Goal: Check status: Check status

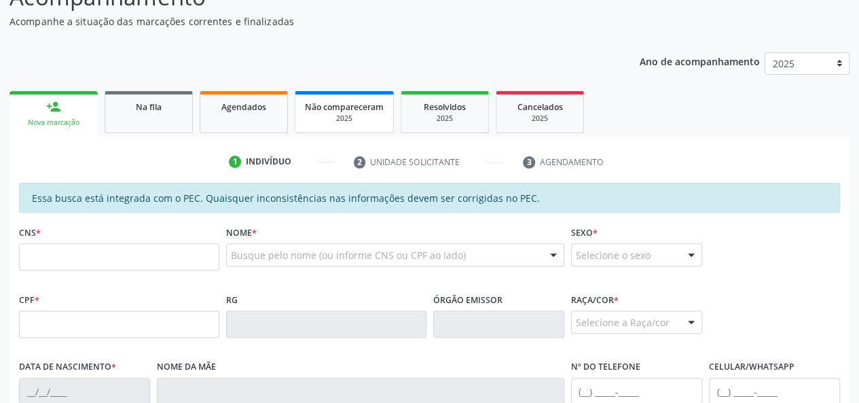
scroll to position [136, 0]
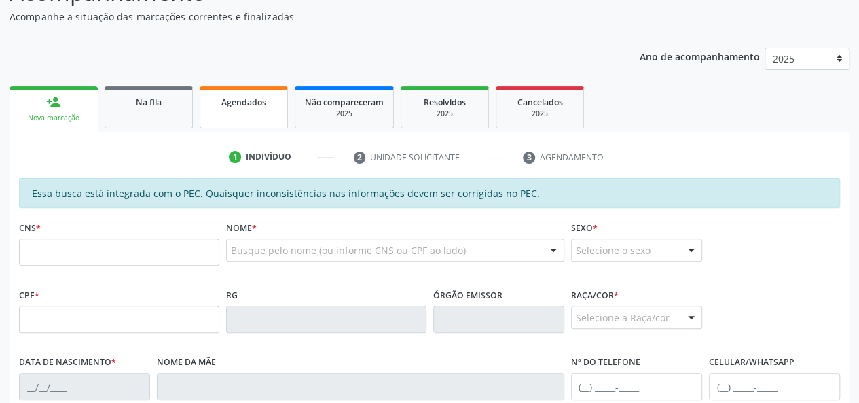
click at [246, 100] on span "Agendados" at bounding box center [243, 102] width 45 height 12
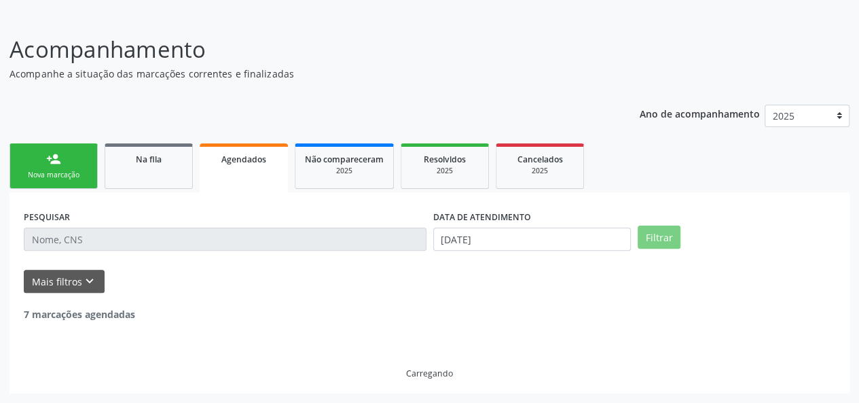
scroll to position [35, 0]
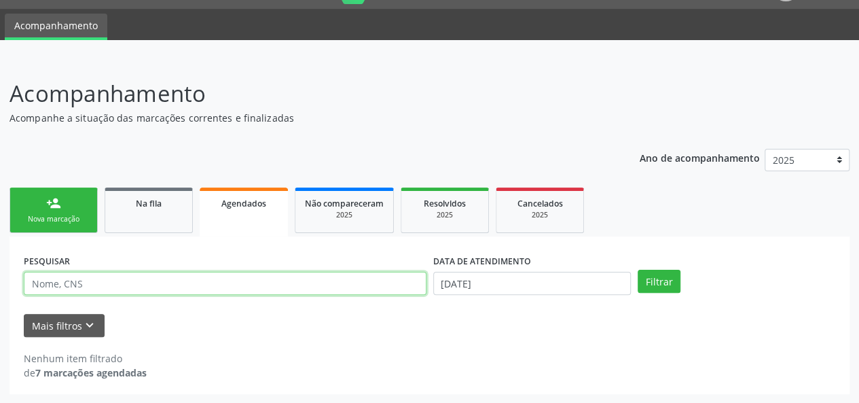
click at [101, 278] on input "text" at bounding box center [225, 283] width 403 height 23
type input "lori"
click at [638, 270] on button "Filtrar" at bounding box center [659, 281] width 43 height 23
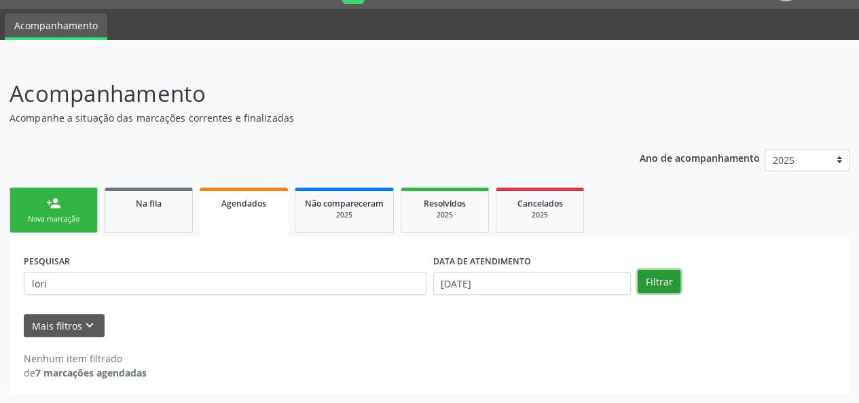
click at [652, 282] on button "Filtrar" at bounding box center [659, 281] width 43 height 23
click at [166, 222] on link "Na fila" at bounding box center [149, 210] width 88 height 46
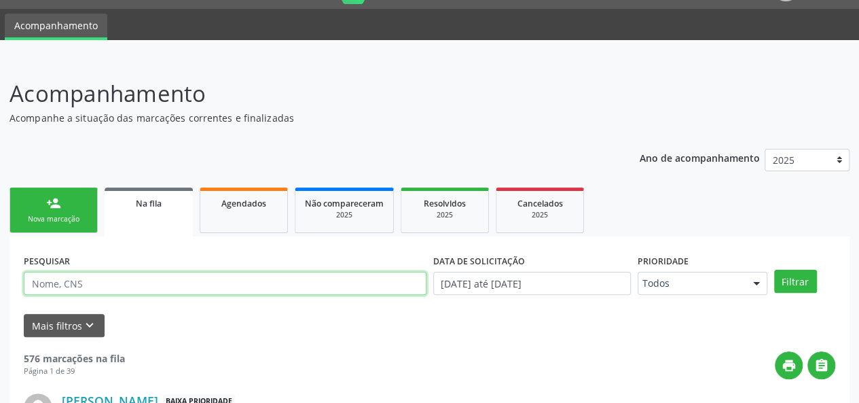
drag, startPoint x: 166, startPoint y: 222, endPoint x: 87, endPoint y: 282, distance: 98.9
click at [87, 282] on input "text" at bounding box center [225, 283] width 403 height 23
type input "lori"
click at [774, 270] on button "Filtrar" at bounding box center [795, 281] width 43 height 23
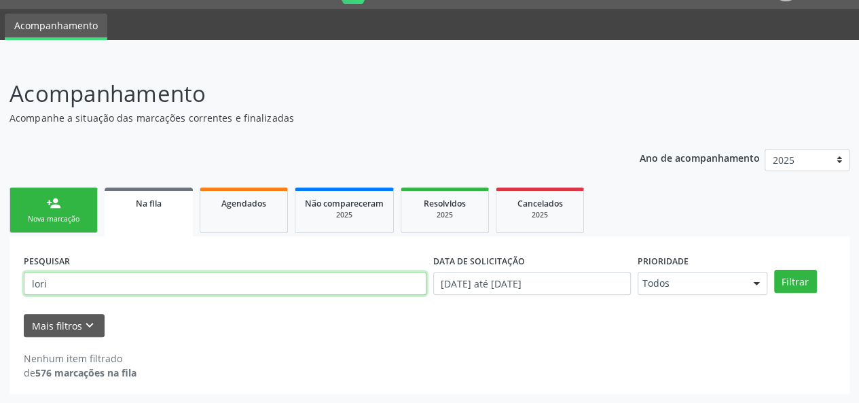
drag, startPoint x: 75, startPoint y: 287, endPoint x: 0, endPoint y: 285, distance: 74.8
click at [0, 285] on div "Acompanhamento Acompanhe a situação das marcações correntes e finalizadas Relat…" at bounding box center [429, 231] width 859 height 344
click at [572, 78] on p "Acompanhamento" at bounding box center [304, 94] width 588 height 34
click at [227, 204] on span "Agendados" at bounding box center [243, 204] width 45 height 12
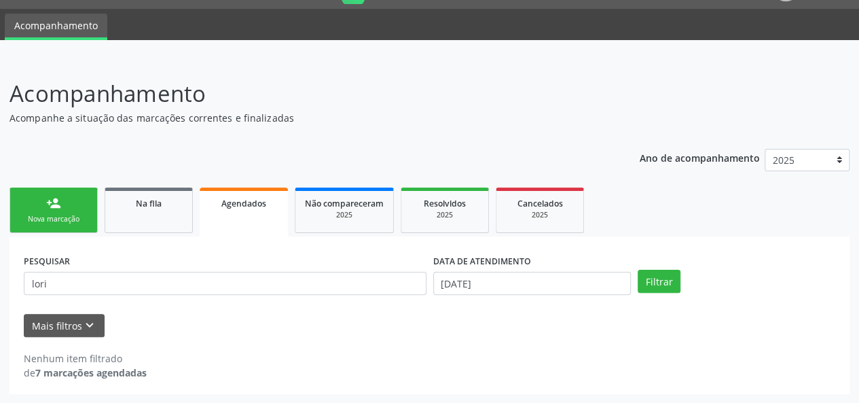
click at [227, 204] on span "Agendados" at bounding box center [243, 204] width 45 height 12
click at [62, 284] on input "lori" at bounding box center [225, 283] width 403 height 23
type input "l"
click at [236, 348] on div "Nenhum item filtrado de 7 marcações agendadas" at bounding box center [430, 358] width 812 height 43
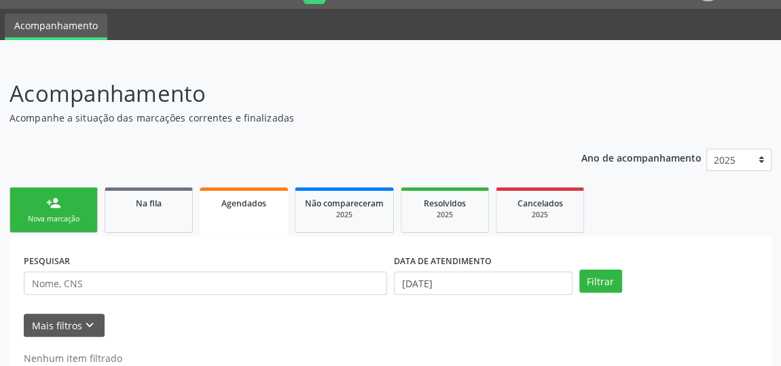
drag, startPoint x: 826, startPoint y: 1, endPoint x: 472, endPoint y: 144, distance: 381.8
click at [472, 144] on div "Ano de acompanhamento 2025 person_add Nova marcação Na fila Agendados Não compa…" at bounding box center [391, 266] width 762 height 255
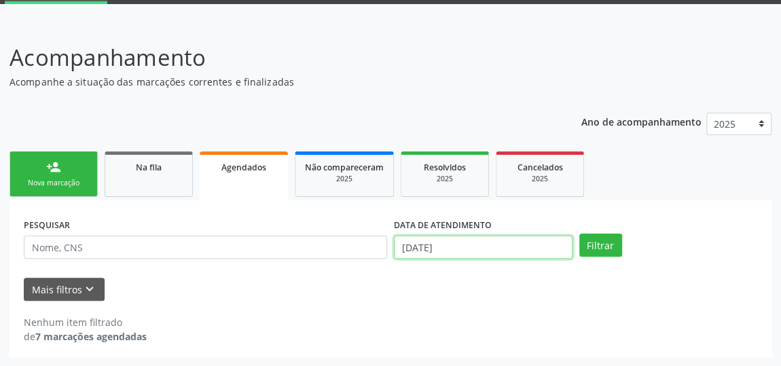
click at [486, 249] on input "[DATE]" at bounding box center [483, 247] width 179 height 23
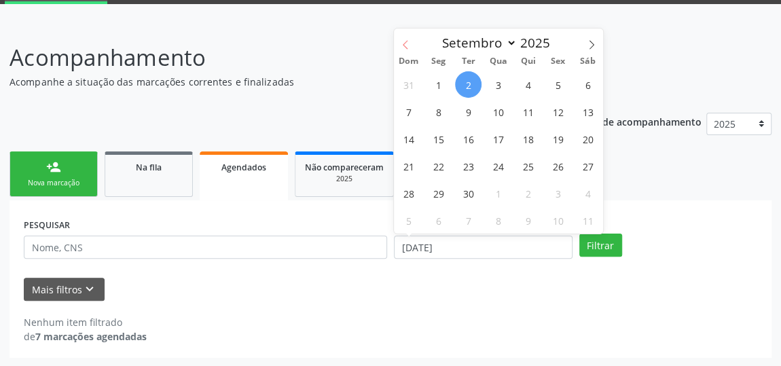
click at [408, 43] on icon at bounding box center [406, 45] width 10 height 10
select select "6"
click at [460, 83] on span "1" at bounding box center [468, 84] width 26 height 26
type input "[DATE]"
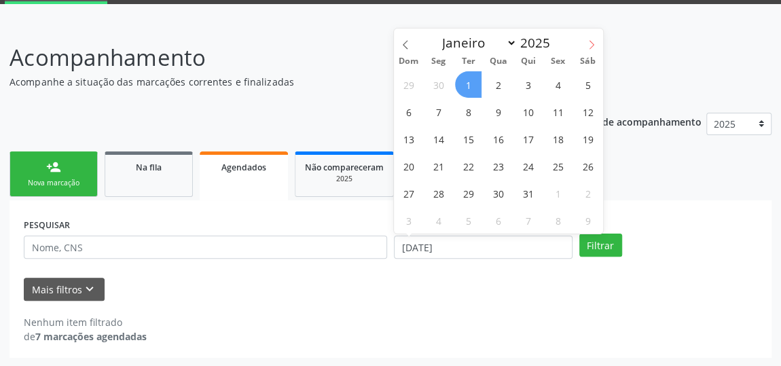
click at [590, 43] on icon at bounding box center [592, 45] width 10 height 10
select select "8"
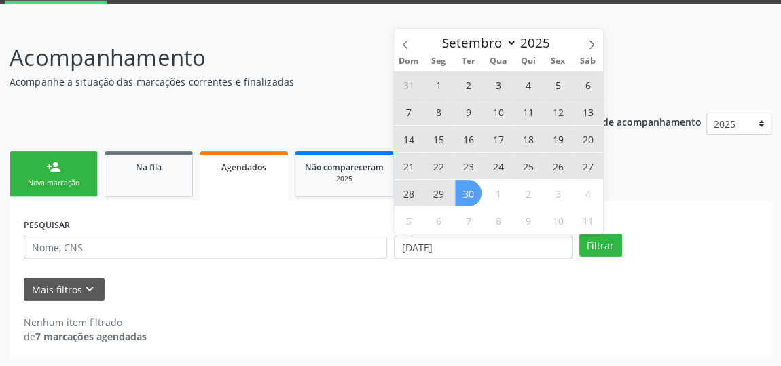
click at [467, 194] on span "30" at bounding box center [468, 193] width 26 height 26
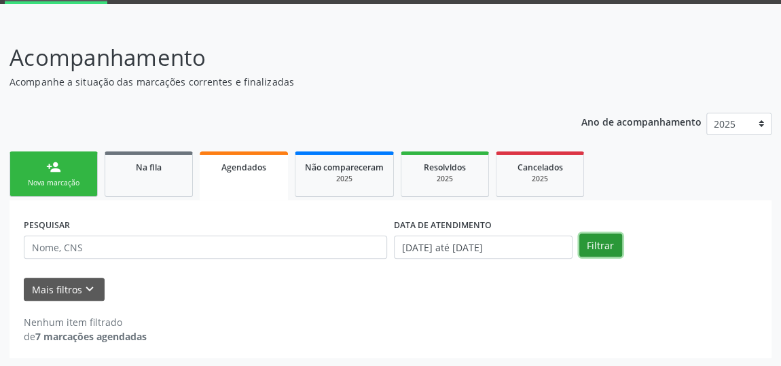
click at [603, 249] on button "Filtrar" at bounding box center [600, 245] width 43 height 23
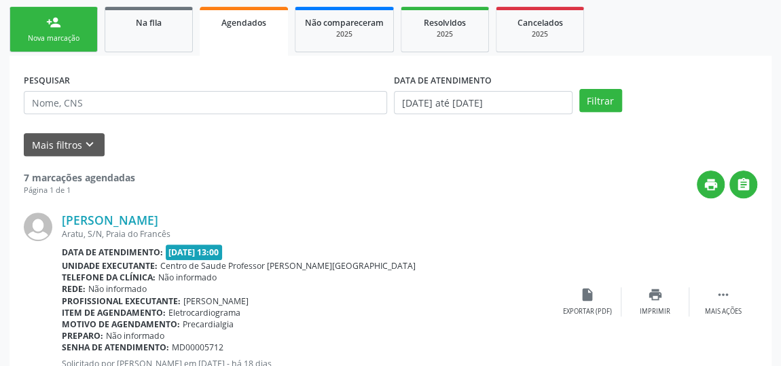
scroll to position [132, 0]
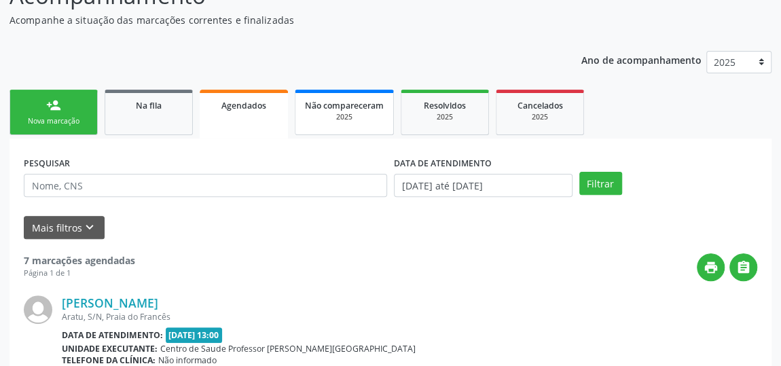
click at [338, 126] on link "Não compareceram 2025" at bounding box center [344, 113] width 99 height 46
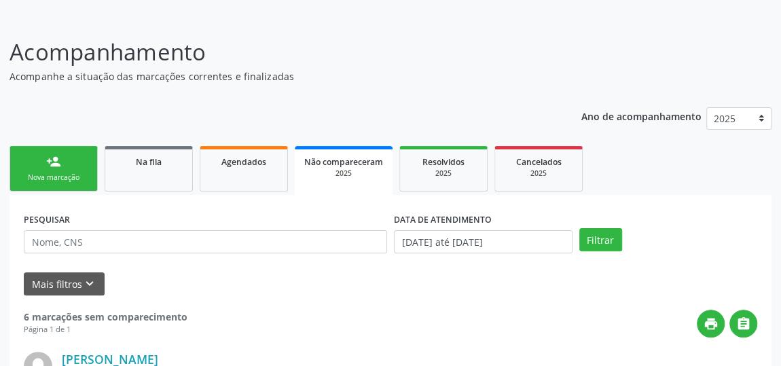
scroll to position [0, 0]
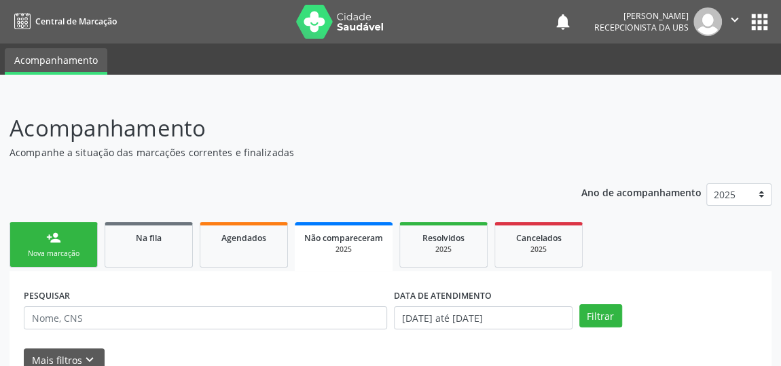
click at [738, 18] on icon "" at bounding box center [734, 19] width 15 height 15
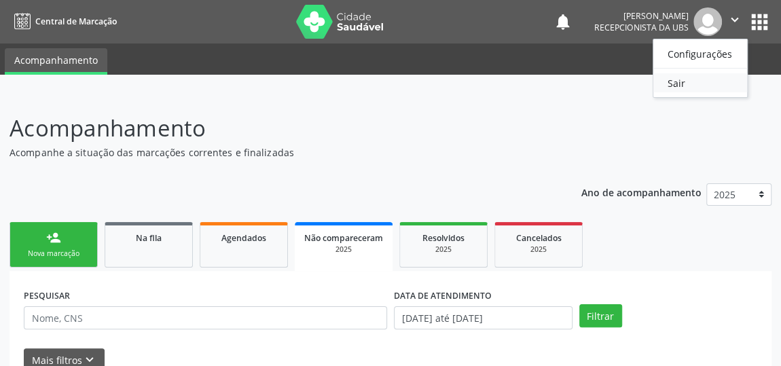
click at [706, 84] on link "Sair" at bounding box center [700, 82] width 94 height 19
